Goal: Information Seeking & Learning: Learn about a topic

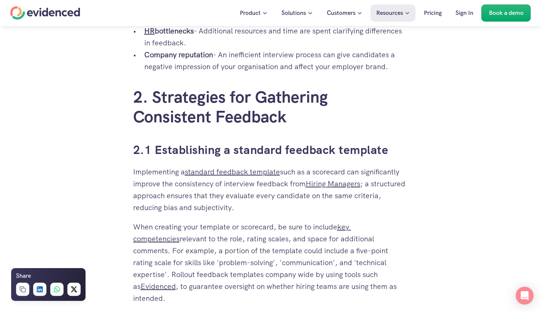
scroll to position [760, 0]
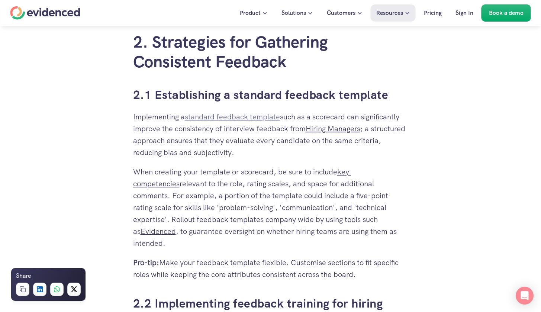
click at [247, 122] on link "standard feedback template" at bounding box center [232, 117] width 95 height 10
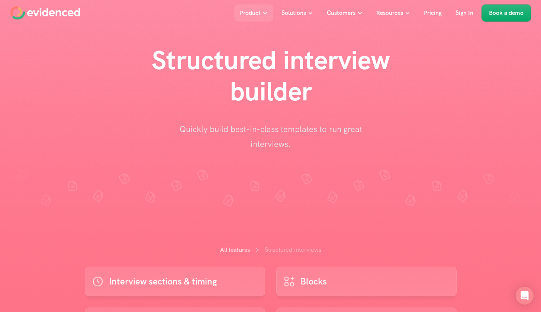
scroll to position [149, 0]
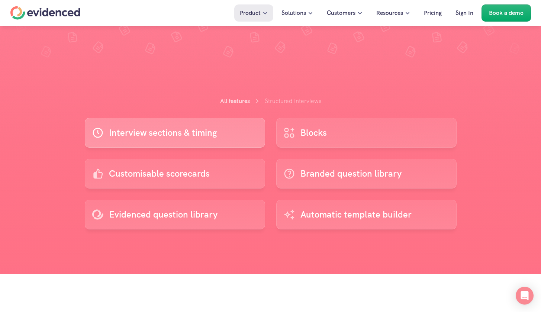
click at [209, 128] on p "Interview sections & timing" at bounding box center [163, 133] width 108 height 14
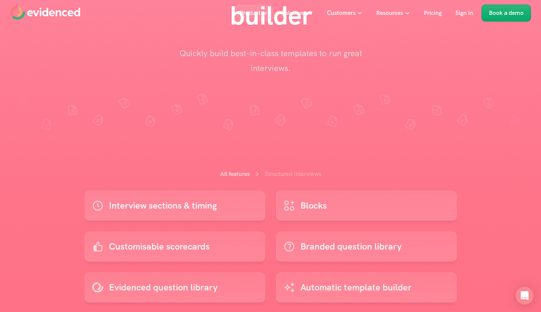
scroll to position [246, 0]
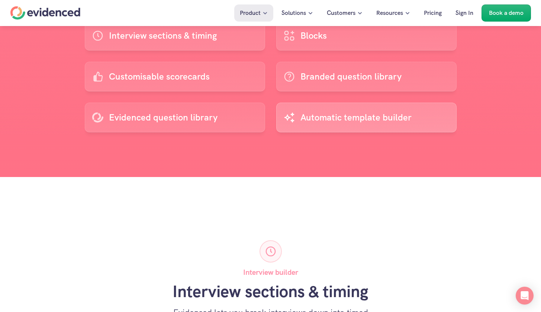
click at [351, 118] on p "Automatic template builder" at bounding box center [356, 117] width 111 height 14
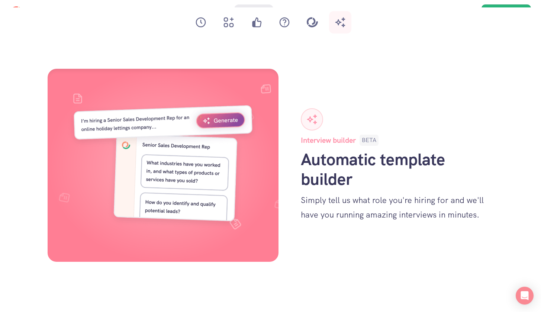
scroll to position [415, 0]
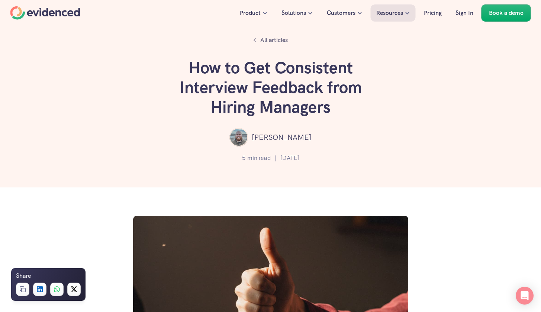
scroll to position [760, 0]
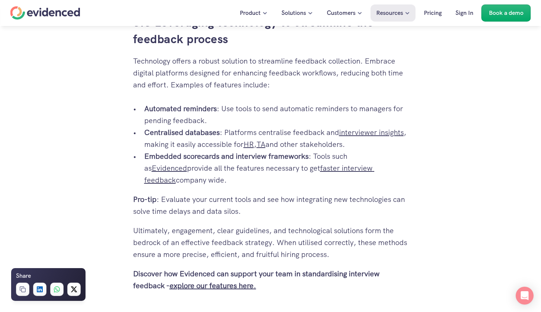
scroll to position [1331, 0]
